Goal: Communication & Community: Answer question/provide support

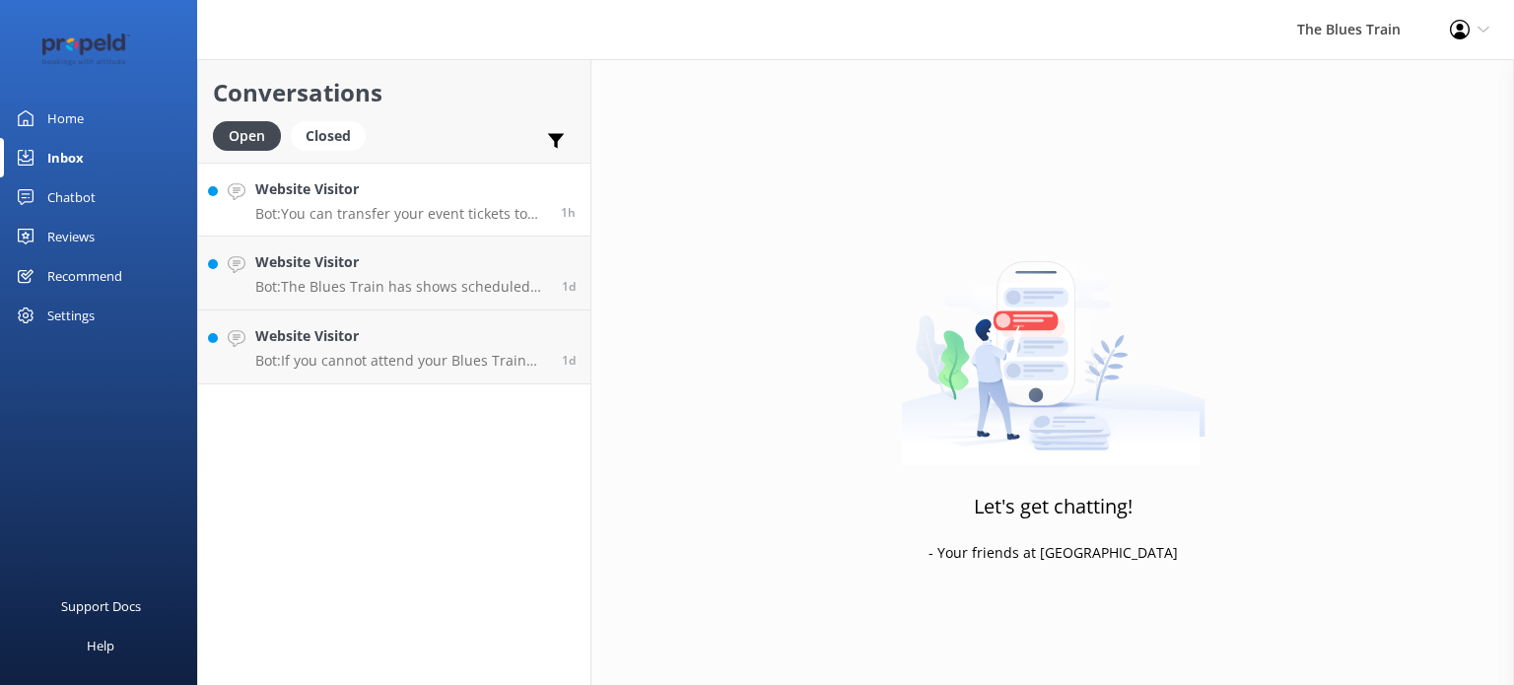
click at [371, 184] on h4 "Website Visitor" at bounding box center [400, 189] width 291 height 22
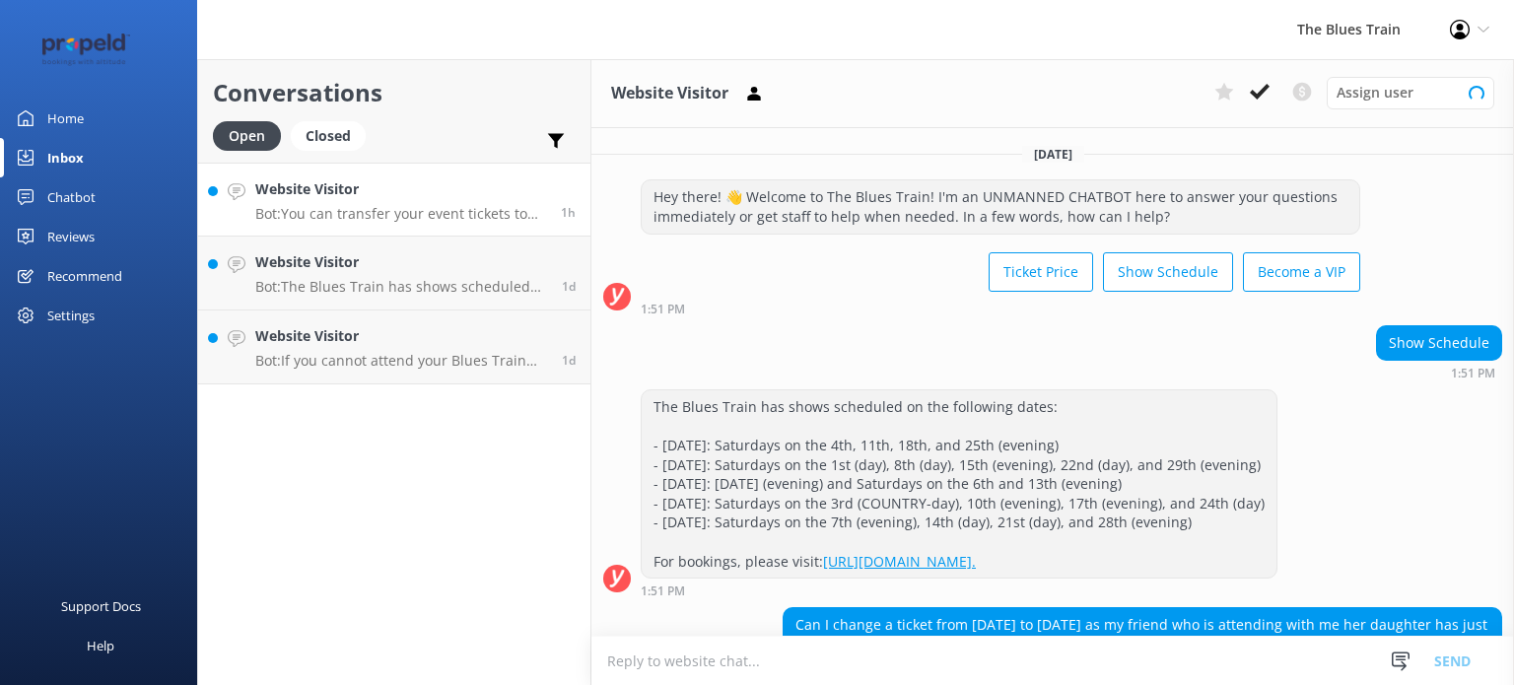
scroll to position [173, 0]
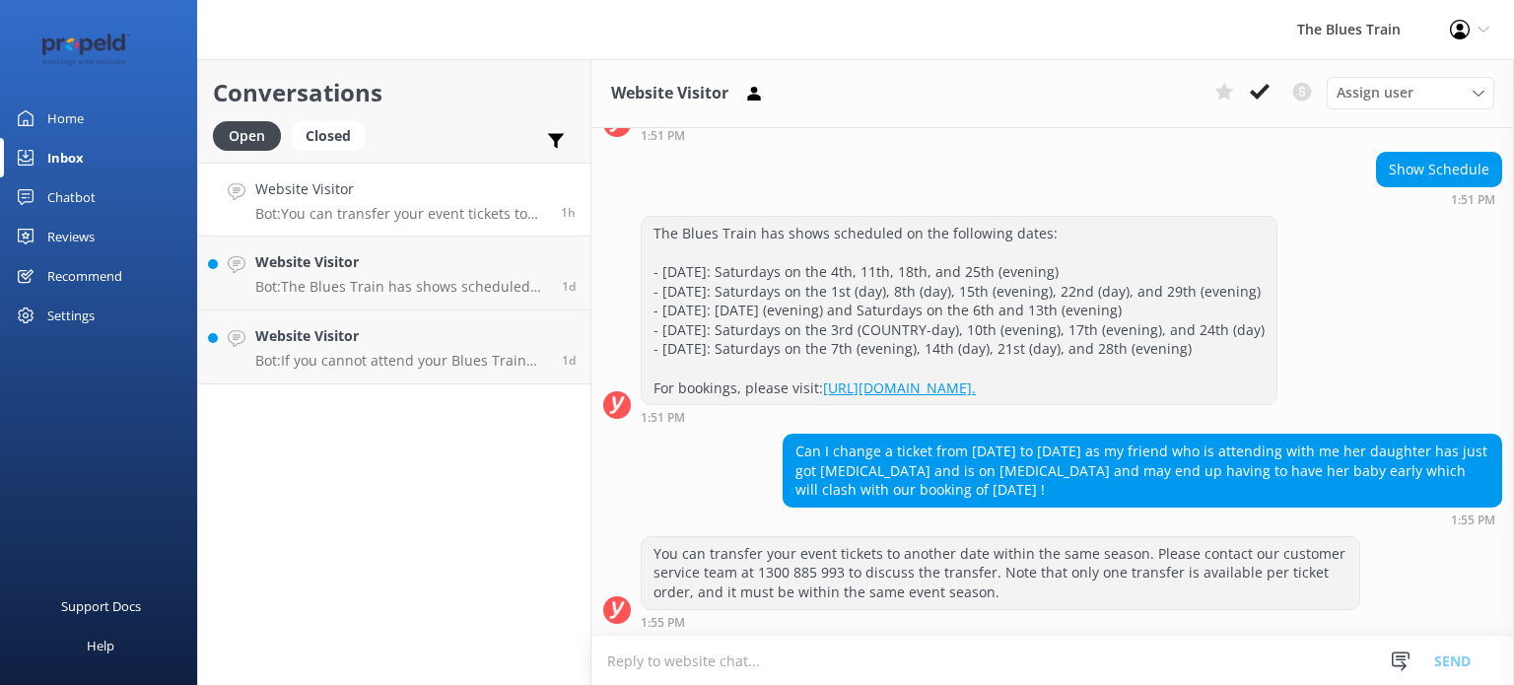
click at [812, 359] on div "The Blues Train has shows scheduled on the following dates: - [DATE]: Saturdays…" at bounding box center [959, 310] width 635 height 187
click at [450, 258] on h4 "Website Visitor" at bounding box center [401, 262] width 292 height 22
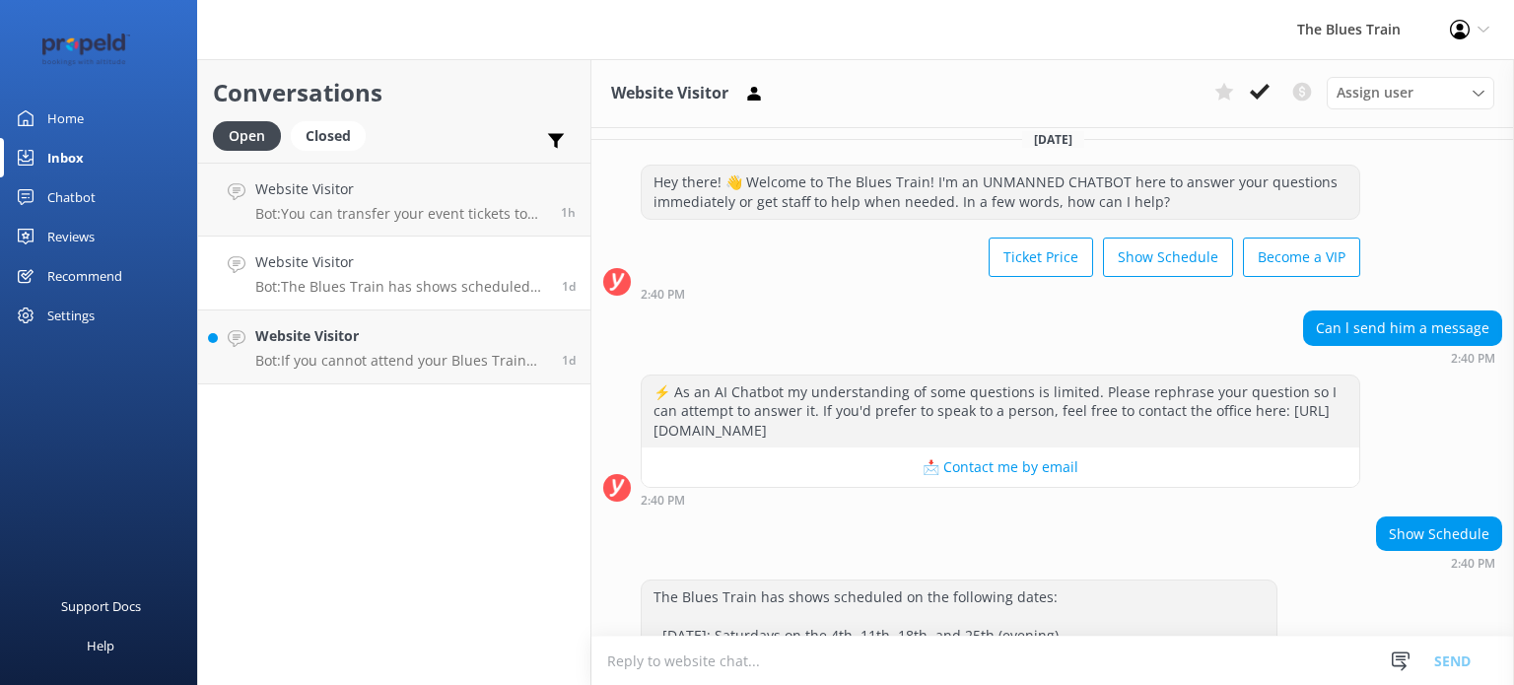
scroll to position [14, 0]
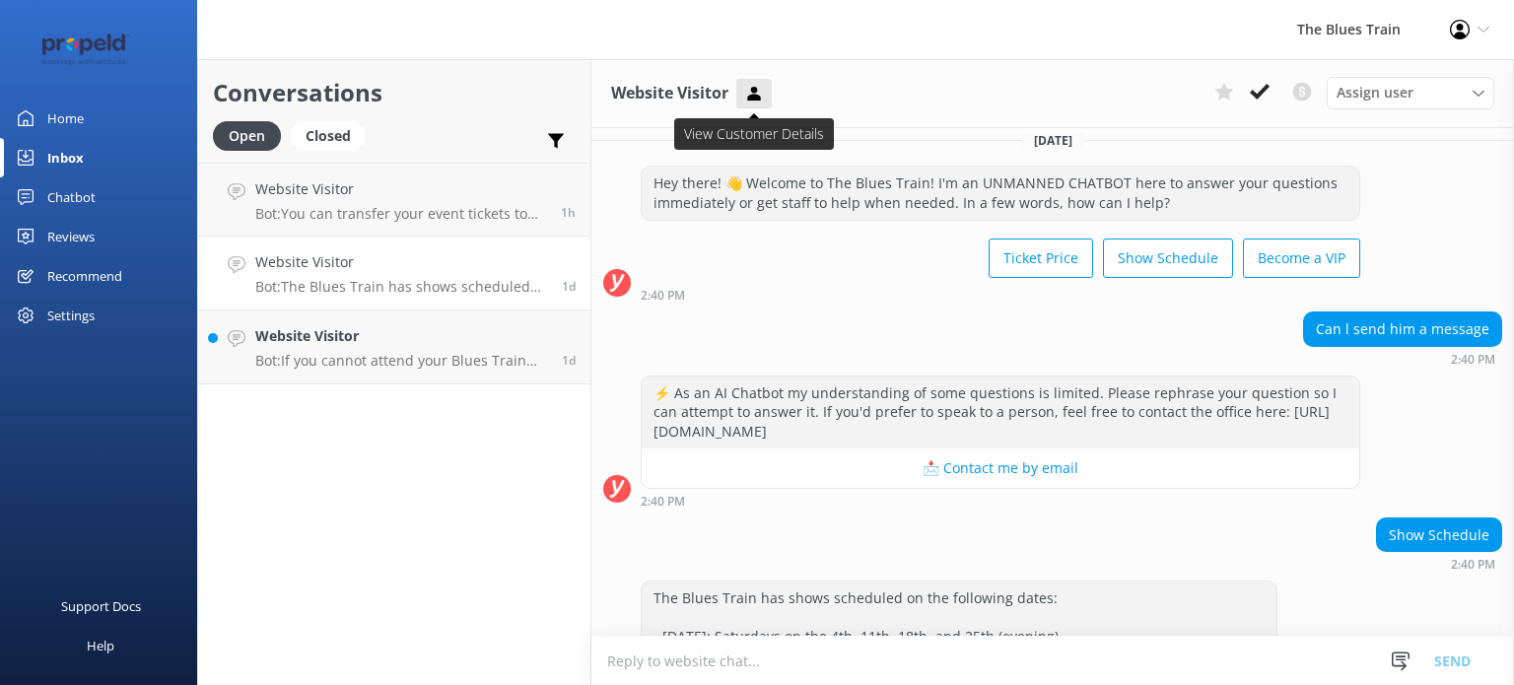
click at [743, 88] on button at bounding box center [753, 94] width 35 height 30
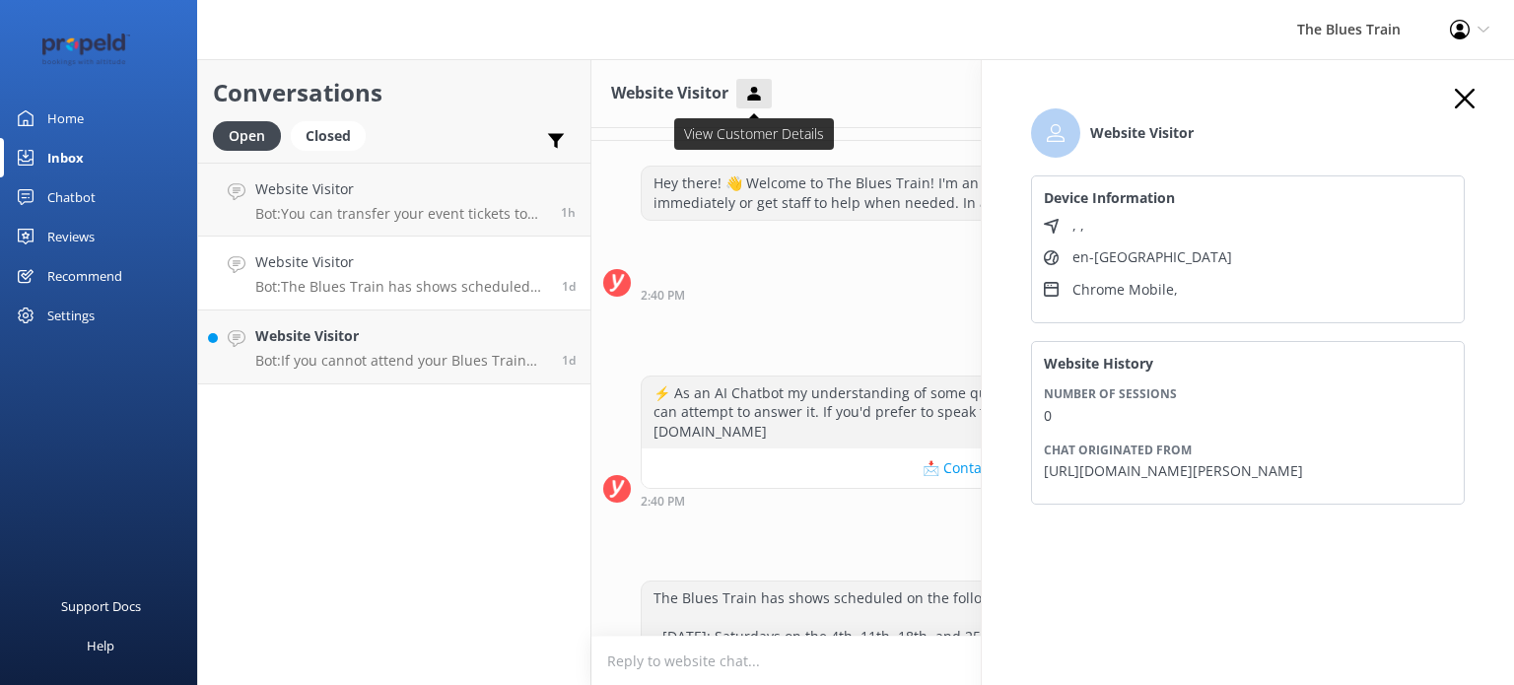
click at [743, 88] on button at bounding box center [753, 94] width 35 height 30
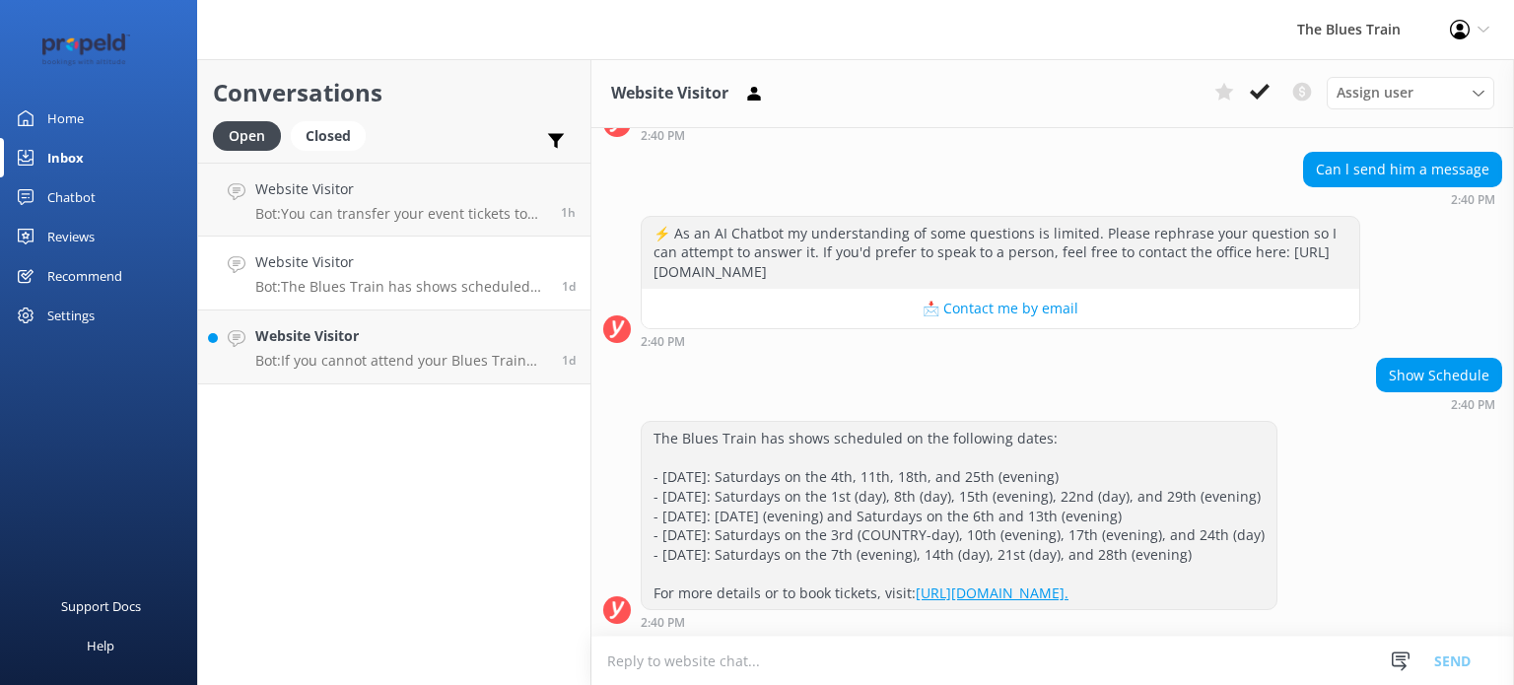
scroll to position [173, 0]
click at [428, 371] on link "Website Visitor Bot: If you cannot attend your Blues Train show date, you may b…" at bounding box center [394, 347] width 392 height 74
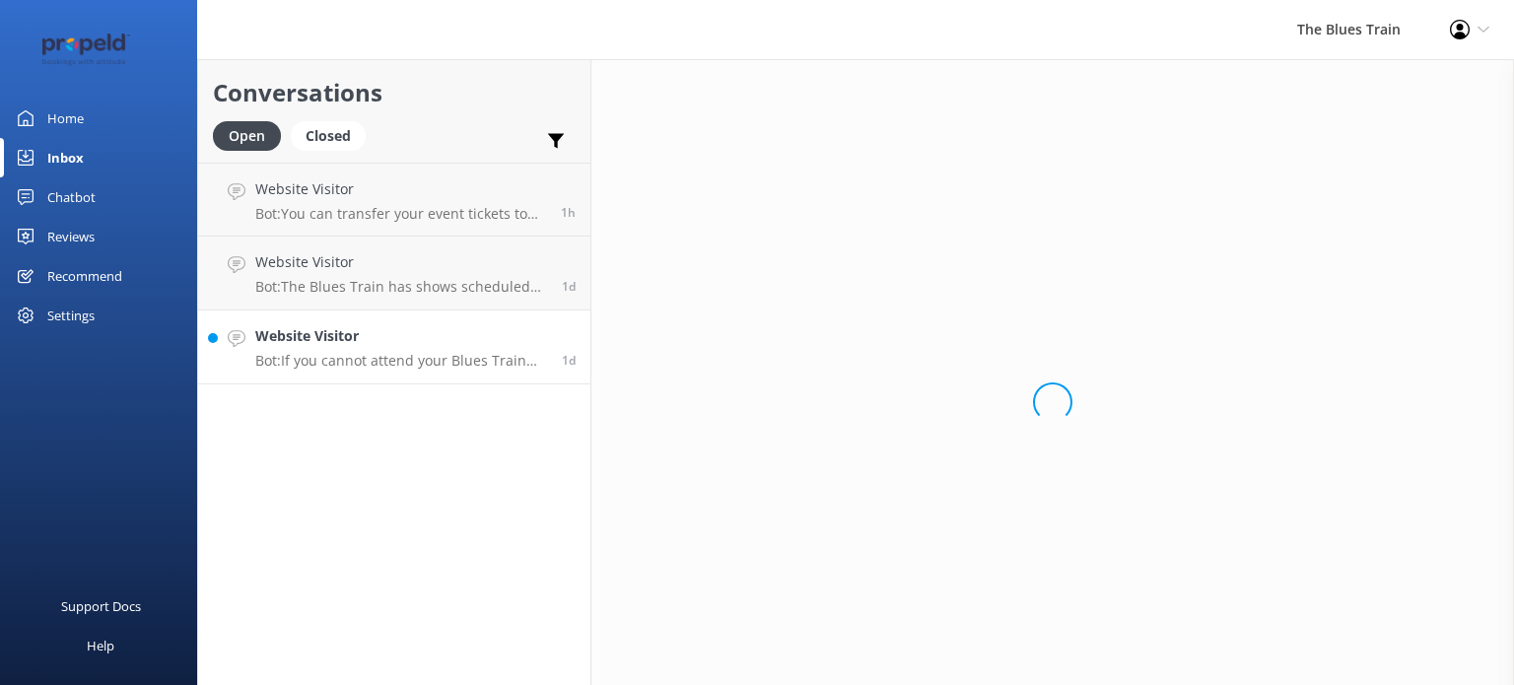
click at [428, 371] on link "Website Visitor Bot: If you cannot attend your Blues Train show date, you may b…" at bounding box center [394, 347] width 392 height 74
